Goal: Check status: Verify the current state of an ongoing process or item

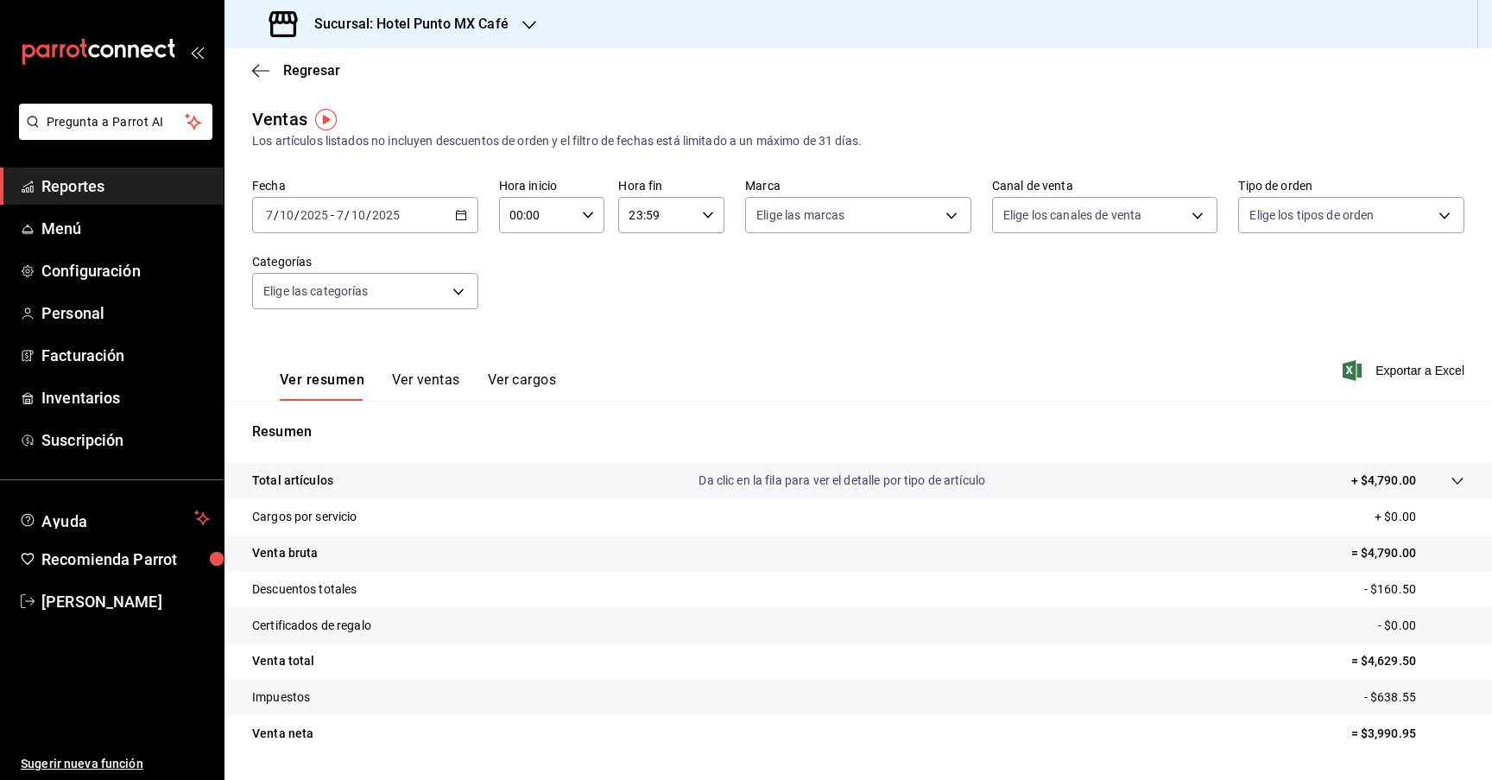
click at [460, 164] on div "Ventas Los artículos listados no incluyen descuentos de orden y el filtro de fe…" at bounding box center [857, 452] width 1267 height 693
click at [733, 90] on div "Regresar" at bounding box center [857, 70] width 1267 height 44
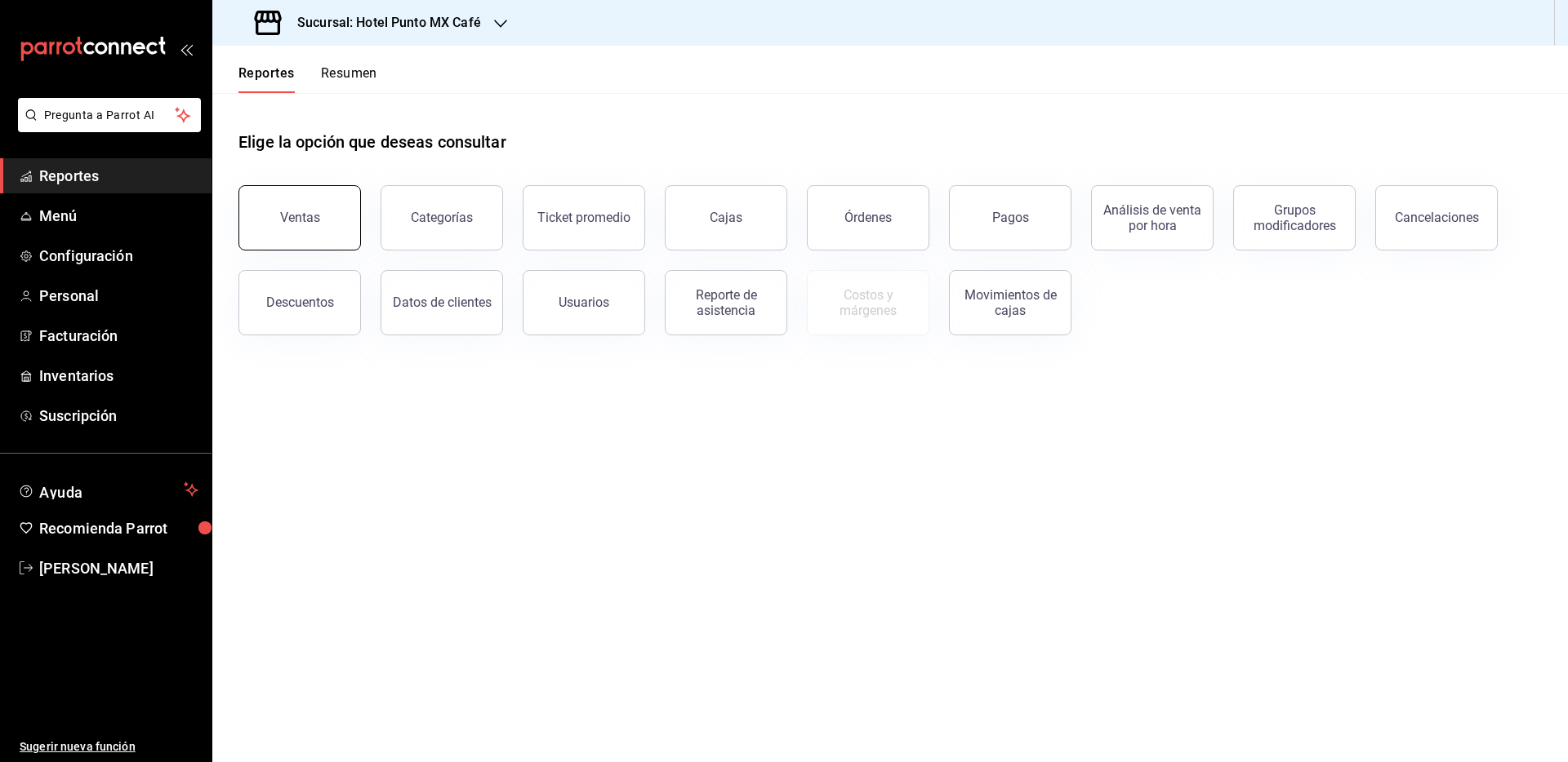
click at [287, 225] on button "Ventas" at bounding box center [299, 217] width 122 height 65
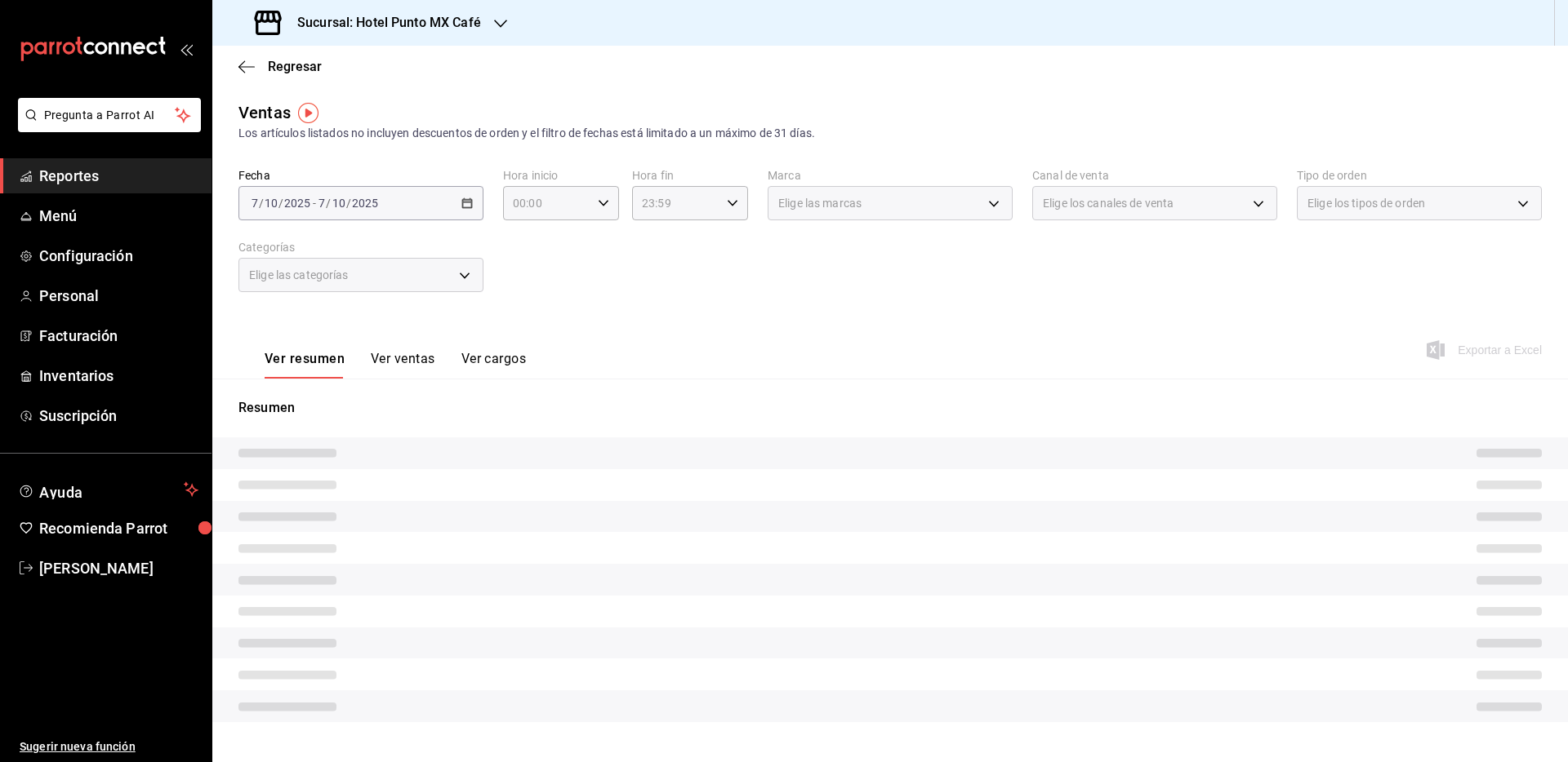
click at [458, 200] on div "2025-07-10 7 / 10 / 2025 - 2025-07-10 7 / 10 / 2025" at bounding box center [360, 203] width 245 height 34
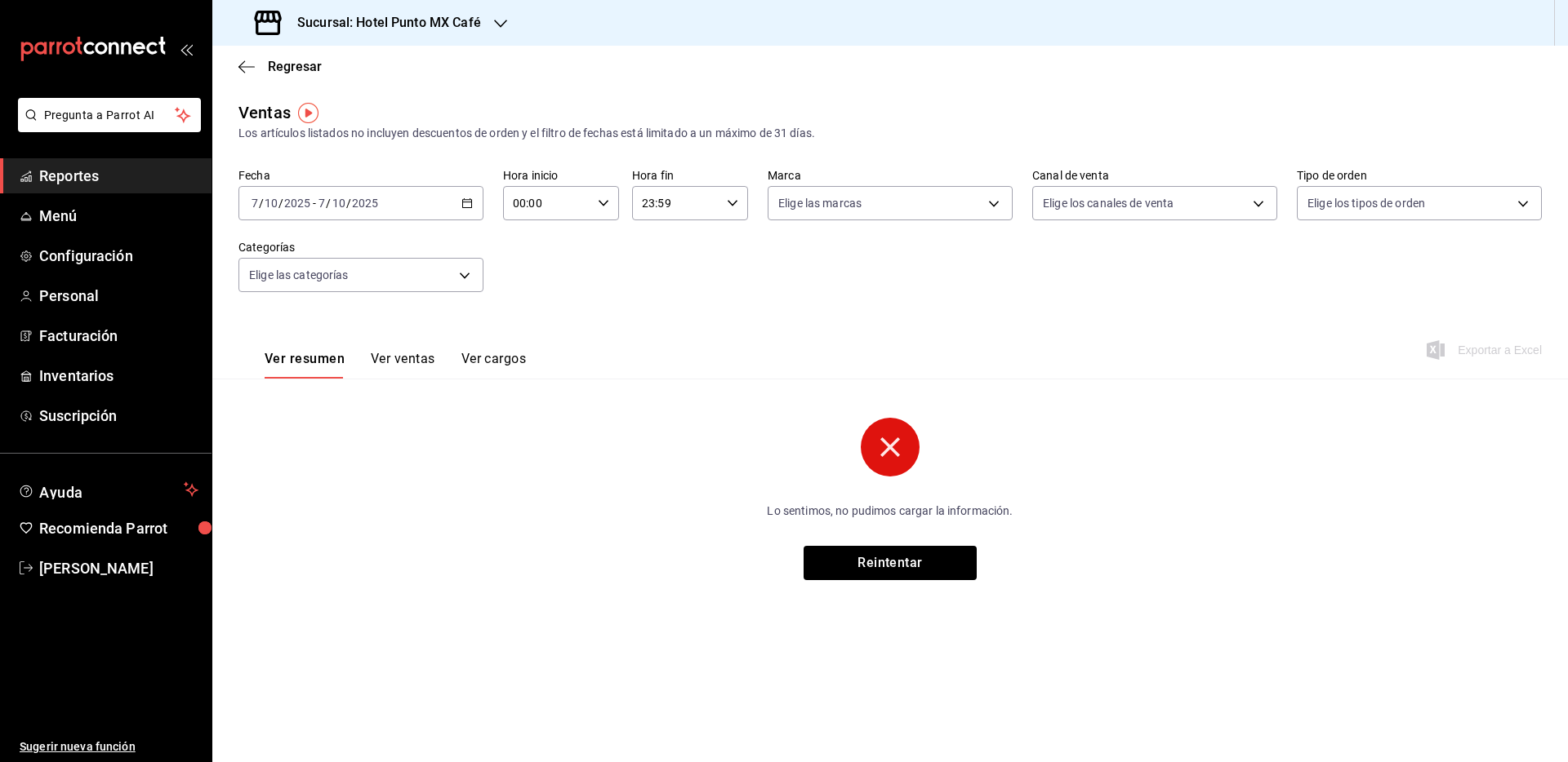
click at [462, 205] on icon "button" at bounding box center [467, 203] width 11 height 11
click at [325, 359] on span "Mes actual" at bounding box center [316, 363] width 127 height 17
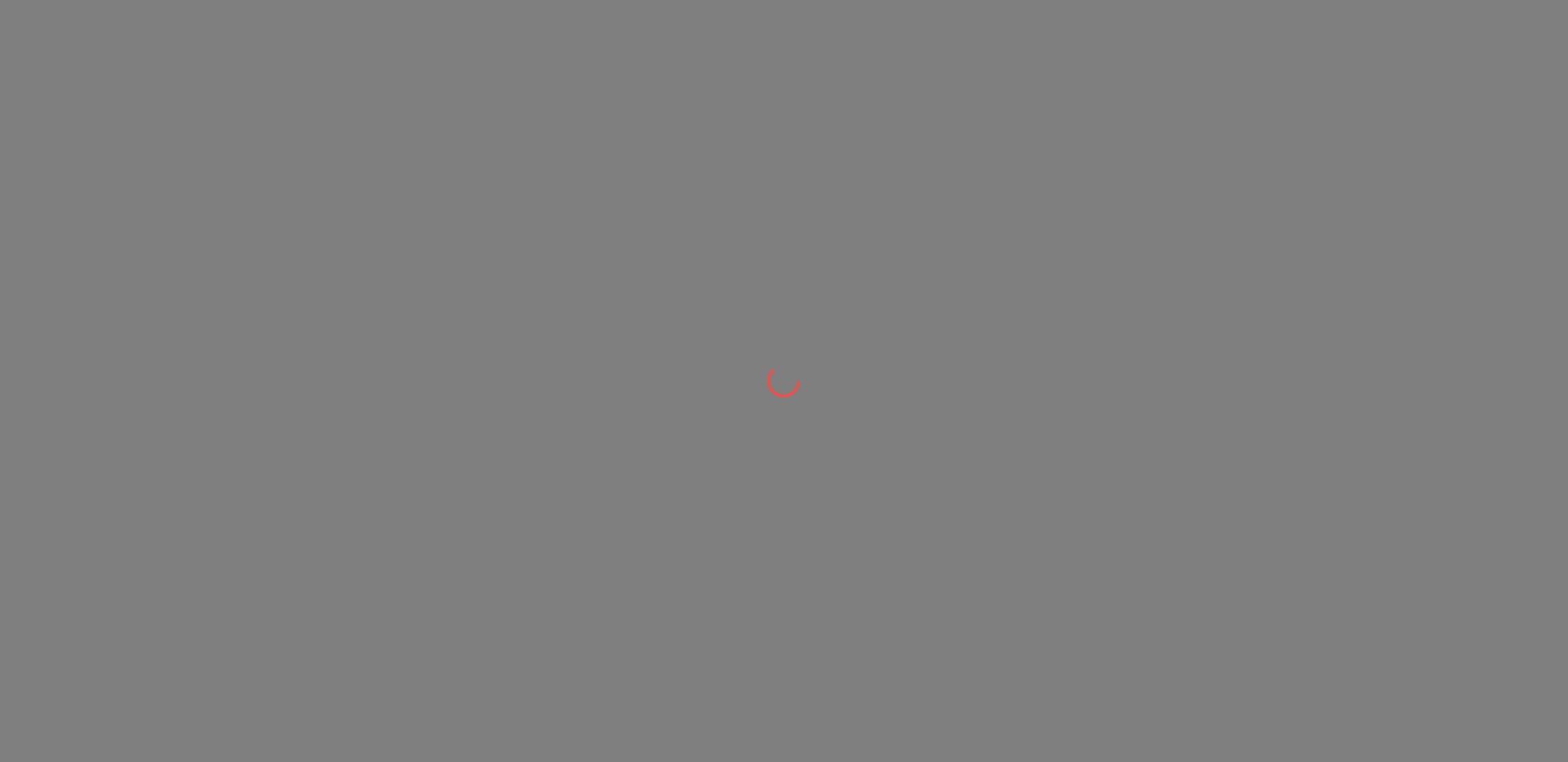
click at [837, 572] on div at bounding box center [784, 381] width 1568 height 762
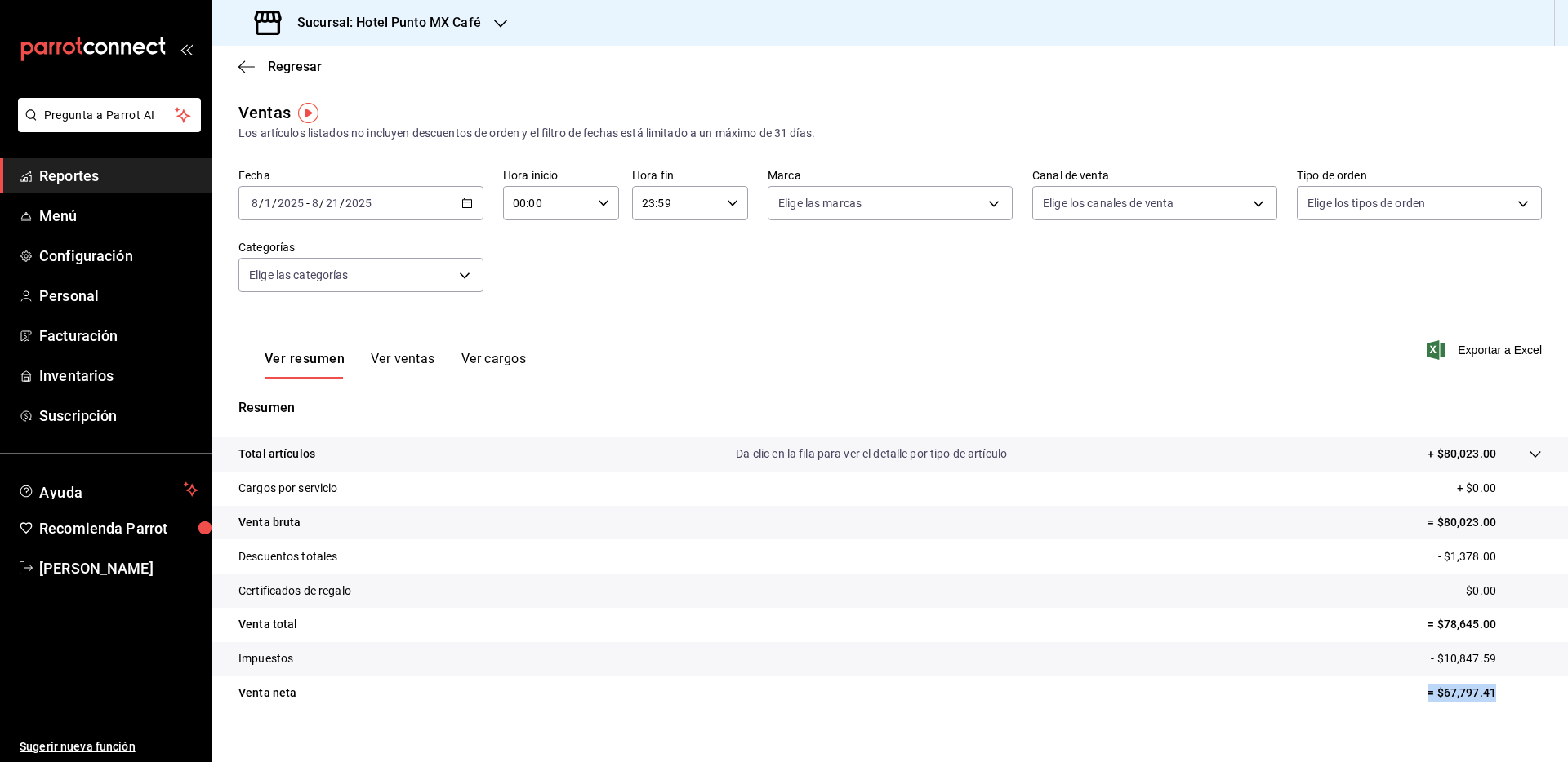
drag, startPoint x: 1513, startPoint y: 695, endPoint x: 1377, endPoint y: 695, distance: 136.0
click at [1377, 695] on tr "Venta neta = $67,797.41" at bounding box center [889, 693] width 1355 height 34
click at [437, 211] on div "2025-08-01 8 / 1 / 2025 - 2025-08-21 8 / 21 / 2025" at bounding box center [360, 203] width 245 height 34
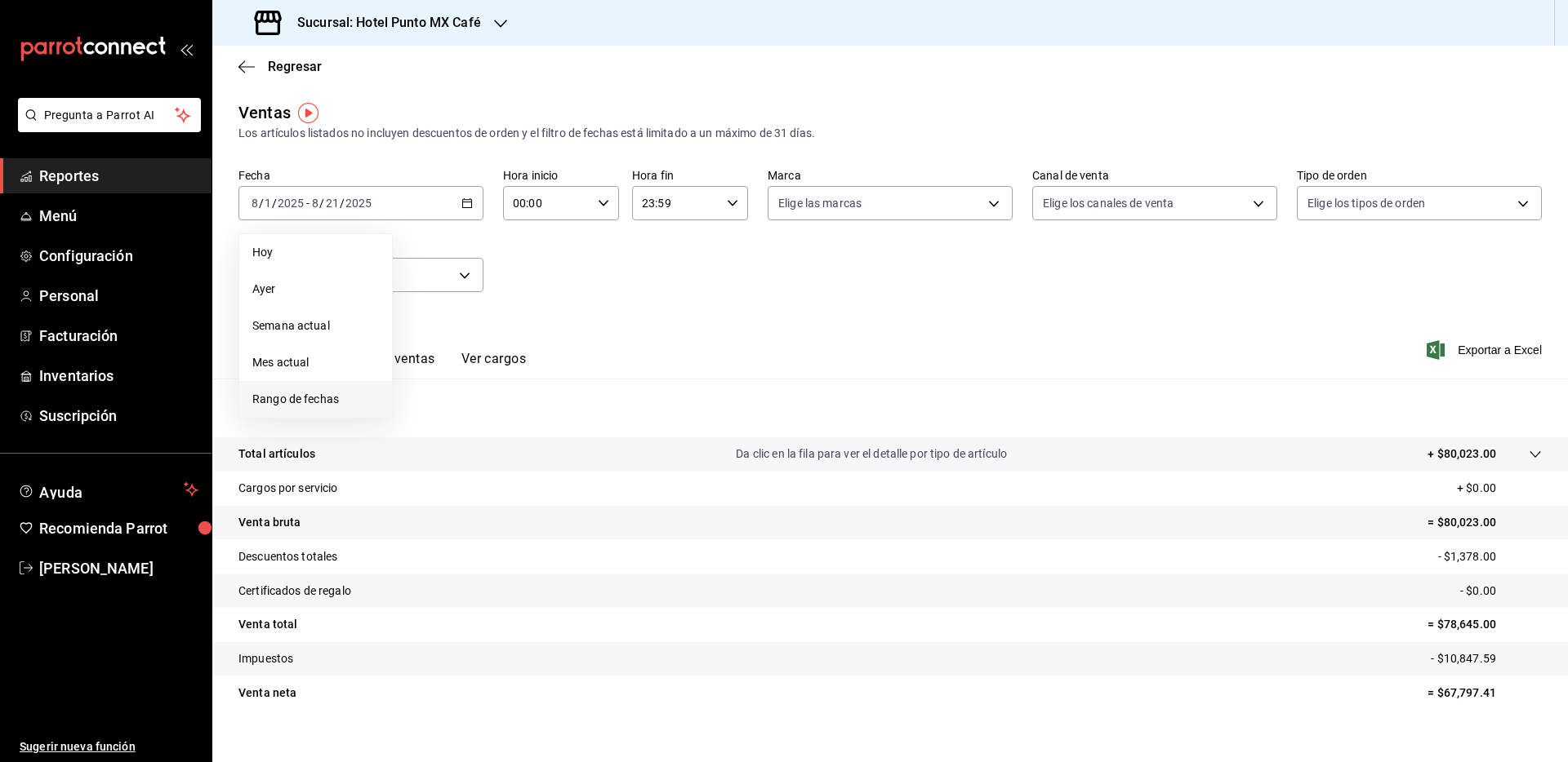
click at [331, 394] on span "Rango de fechas" at bounding box center [316, 400] width 127 height 17
click at [576, 256] on icon "button" at bounding box center [572, 263] width 20 height 20
click at [461, 309] on button "1" at bounding box center [455, 311] width 28 height 29
click at [521, 458] on button "31" at bounding box center [513, 455] width 28 height 29
click at [446, 206] on div "2025-07-01 7 / 1 / 2025 - 2025-07-31 7 / 31 / 2025" at bounding box center [360, 203] width 245 height 34
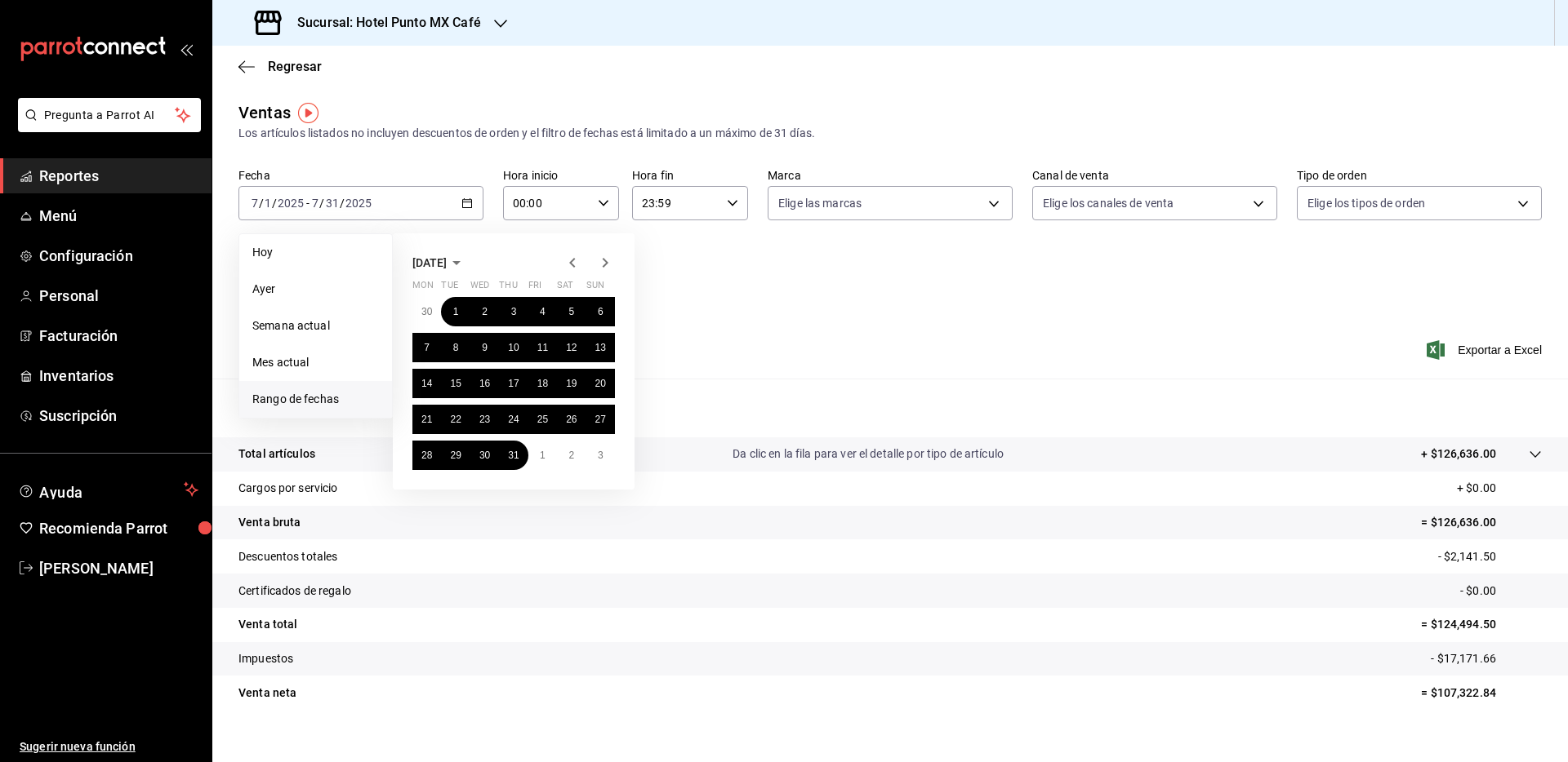
click at [568, 260] on icon "button" at bounding box center [572, 263] width 20 height 20
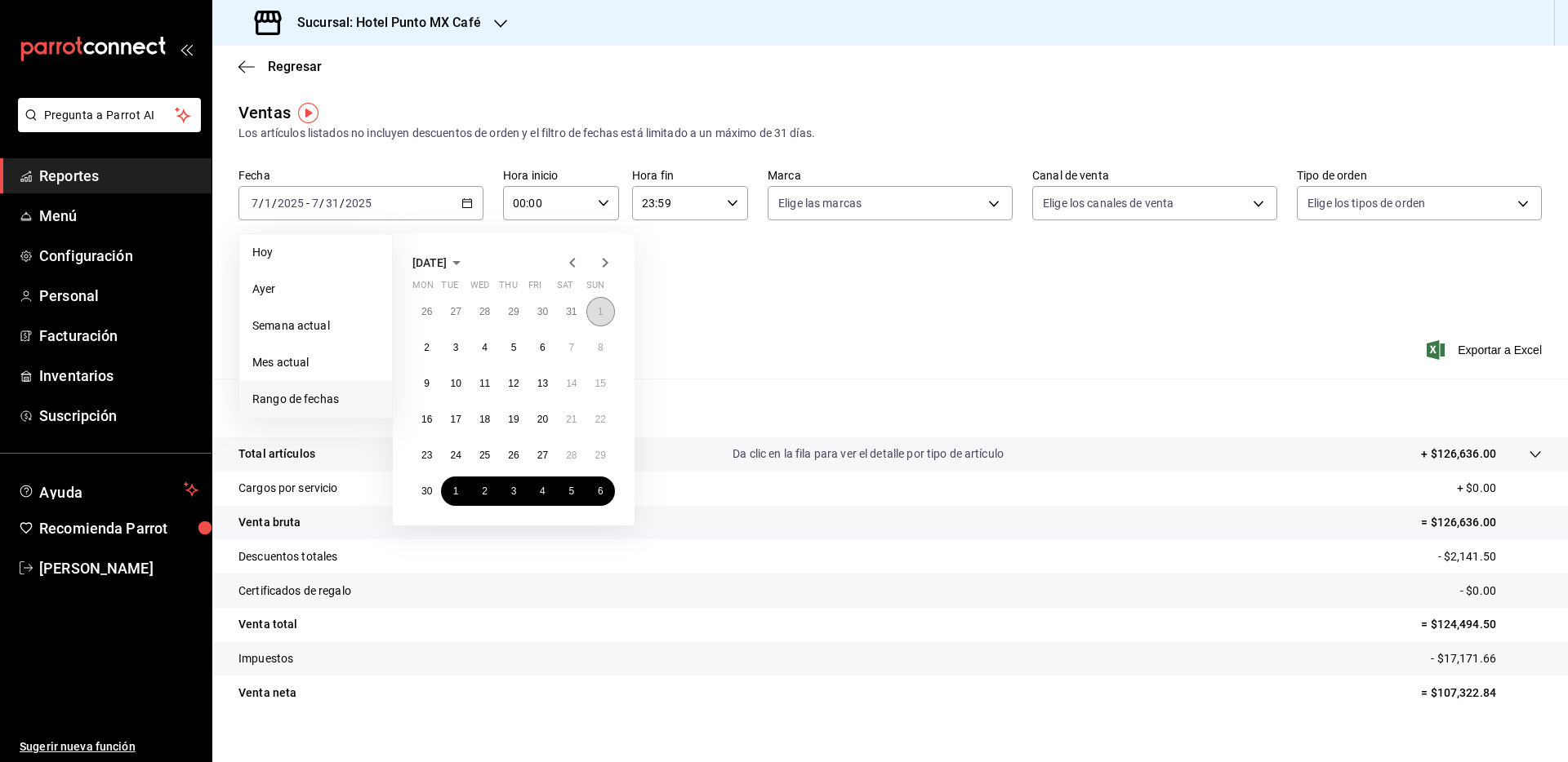
click at [599, 303] on button "1" at bounding box center [601, 311] width 28 height 29
click at [429, 493] on abbr "30" at bounding box center [426, 492] width 10 height 11
